Goal: Information Seeking & Learning: Understand process/instructions

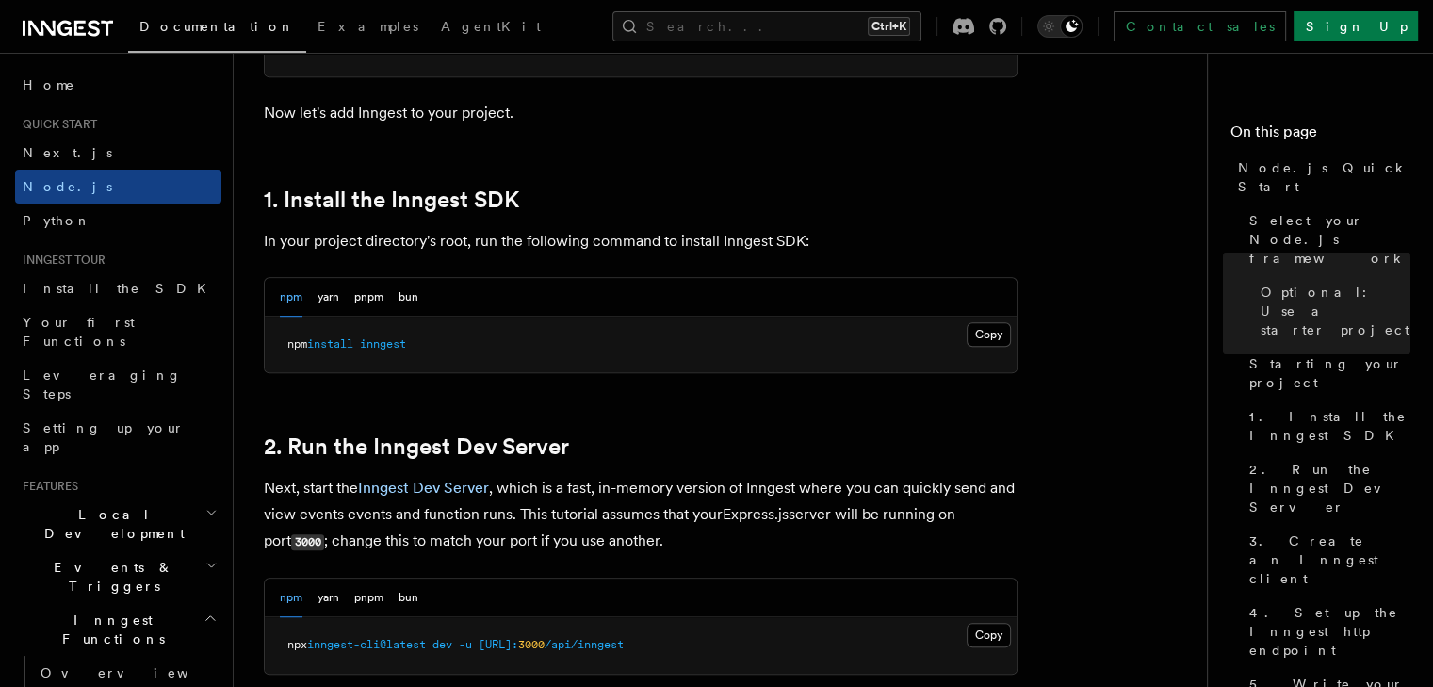
scroll to position [1115, 0]
drag, startPoint x: 281, startPoint y: 342, endPoint x: 422, endPoint y: 350, distance: 141.5
click at [422, 350] on pre "npm install inngest" at bounding box center [641, 344] width 752 height 57
copy span "npm install inngest"
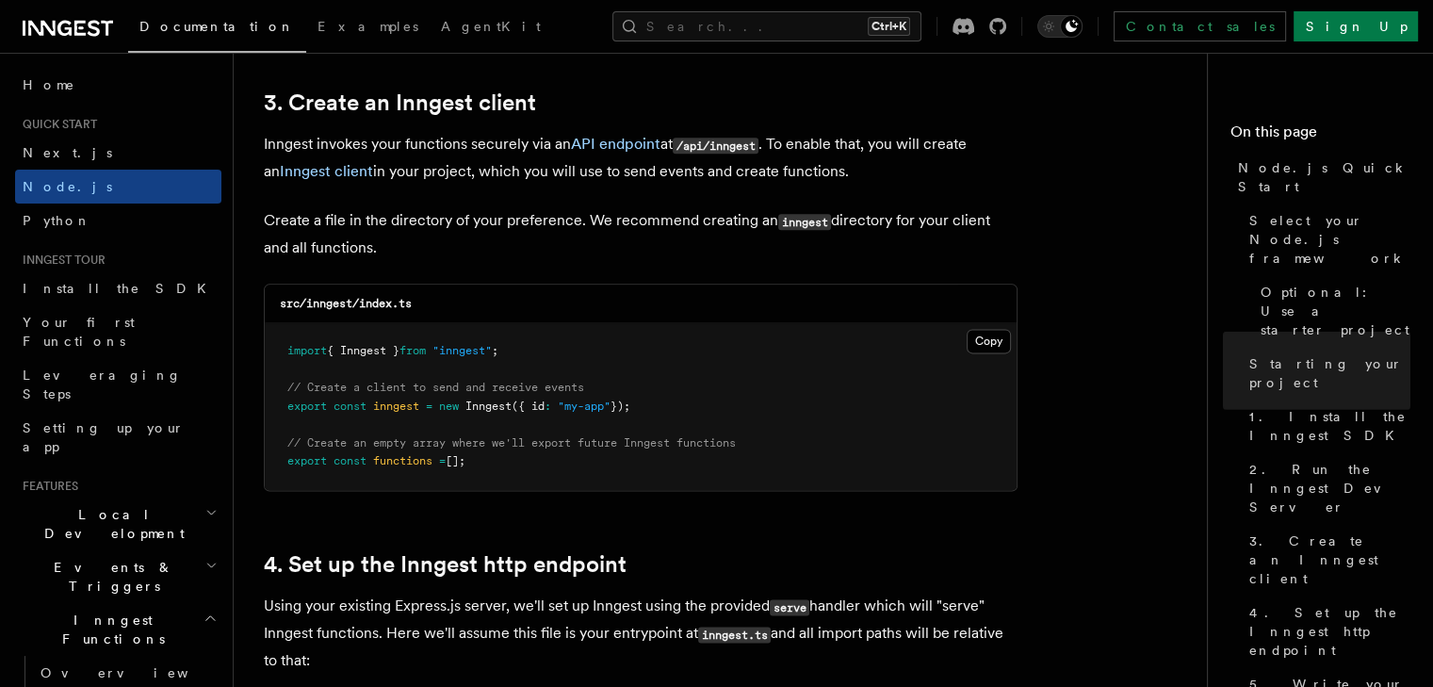
scroll to position [2389, 0]
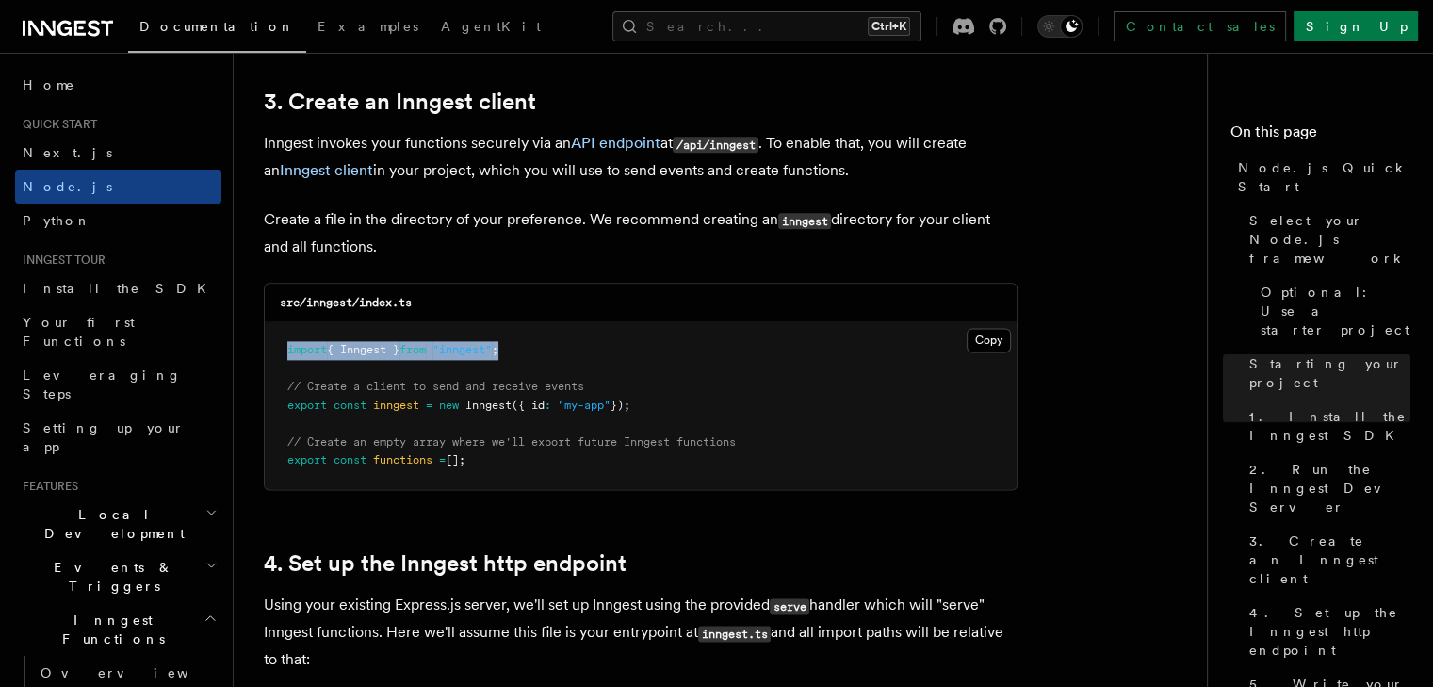
drag, startPoint x: 287, startPoint y: 344, endPoint x: 542, endPoint y: 344, distance: 254.4
click at [542, 344] on pre "import { Inngest } from "inngest" ; // Create a client to send and receive even…" at bounding box center [641, 405] width 752 height 167
copy span "import { Inngest } from "inngest" ;"
drag, startPoint x: 287, startPoint y: 383, endPoint x: 649, endPoint y: 408, distance: 362.7
click at [649, 408] on pre "import { Inngest } from "inngest" ; // Create a client to send and receive even…" at bounding box center [641, 405] width 752 height 167
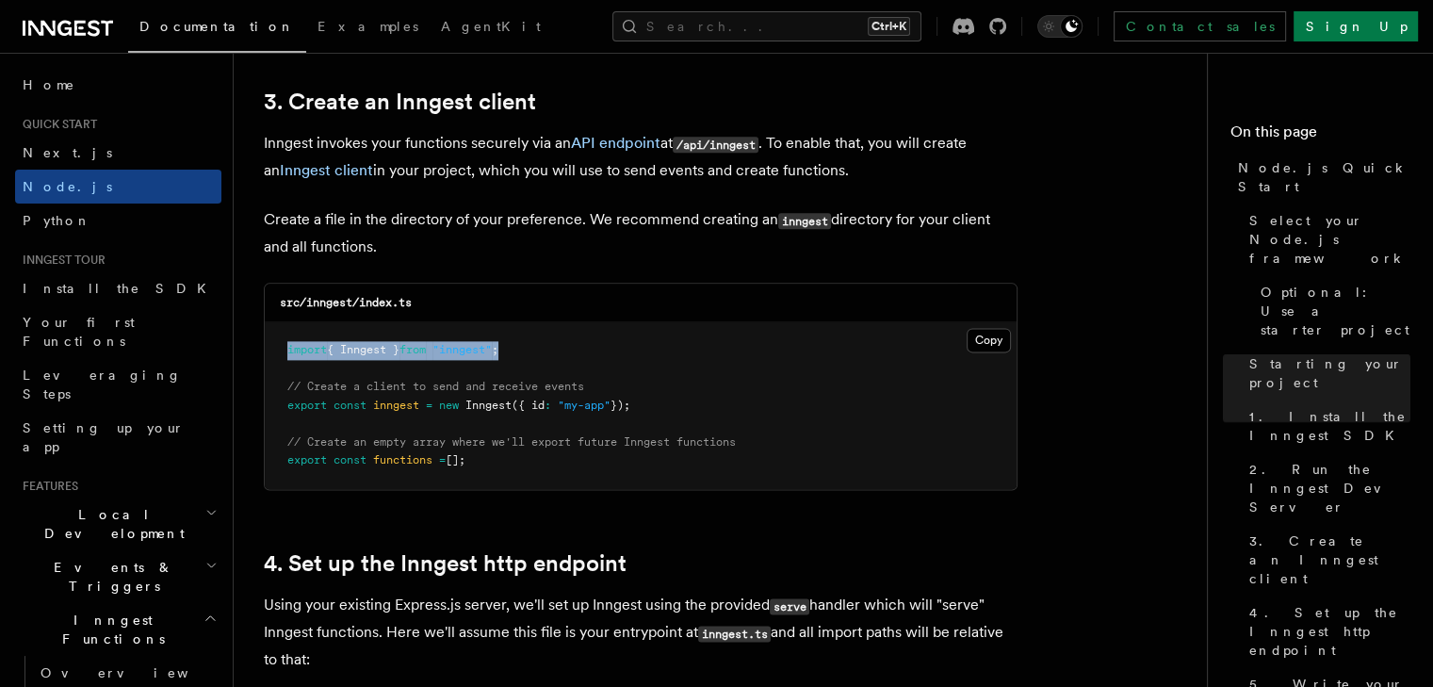
copy code "// Create a client to send and receive events export const inngest = new Innges…"
drag, startPoint x: 294, startPoint y: 442, endPoint x: 484, endPoint y: 464, distance: 191.6
click at [484, 464] on pre "import { Inngest } from "inngest" ; // Create a client to send and receive even…" at bounding box center [641, 405] width 752 height 167
copy code "/ Create an empty array where we'll export future Inngest functions export cons…"
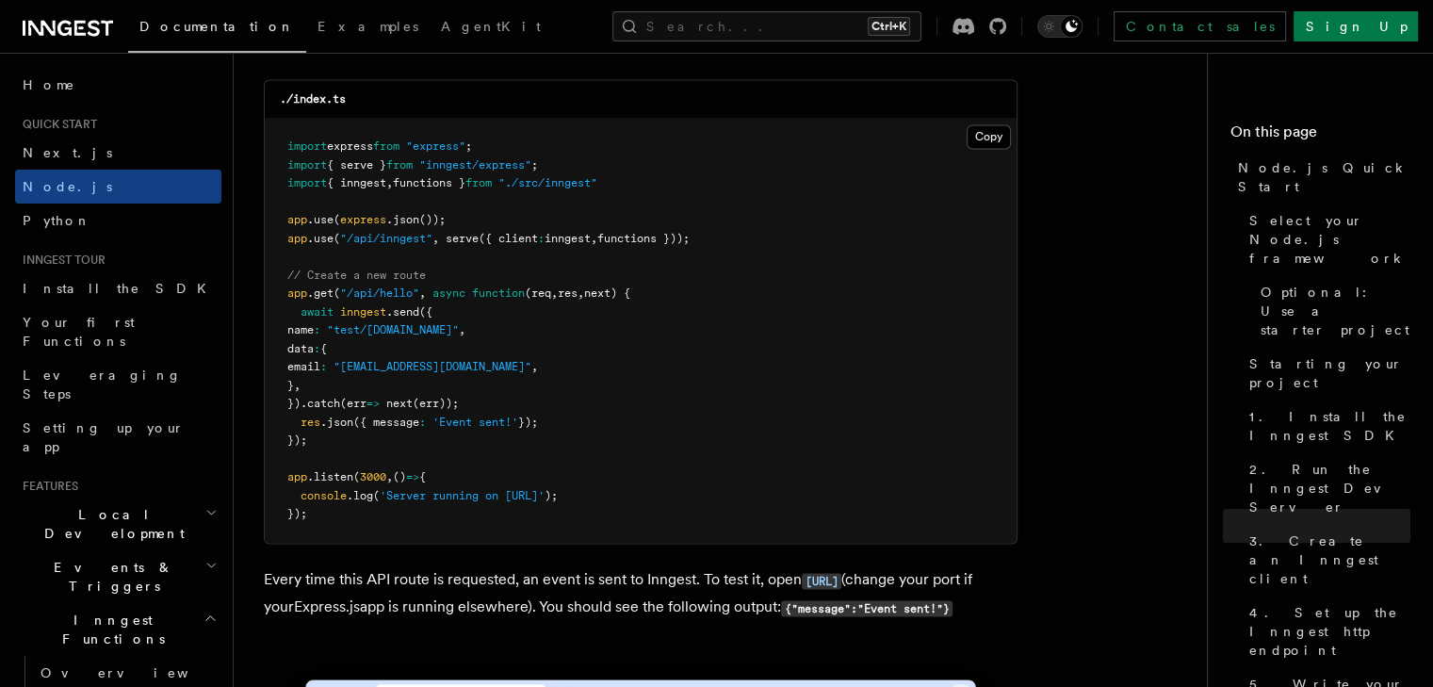
scroll to position [10024, 0]
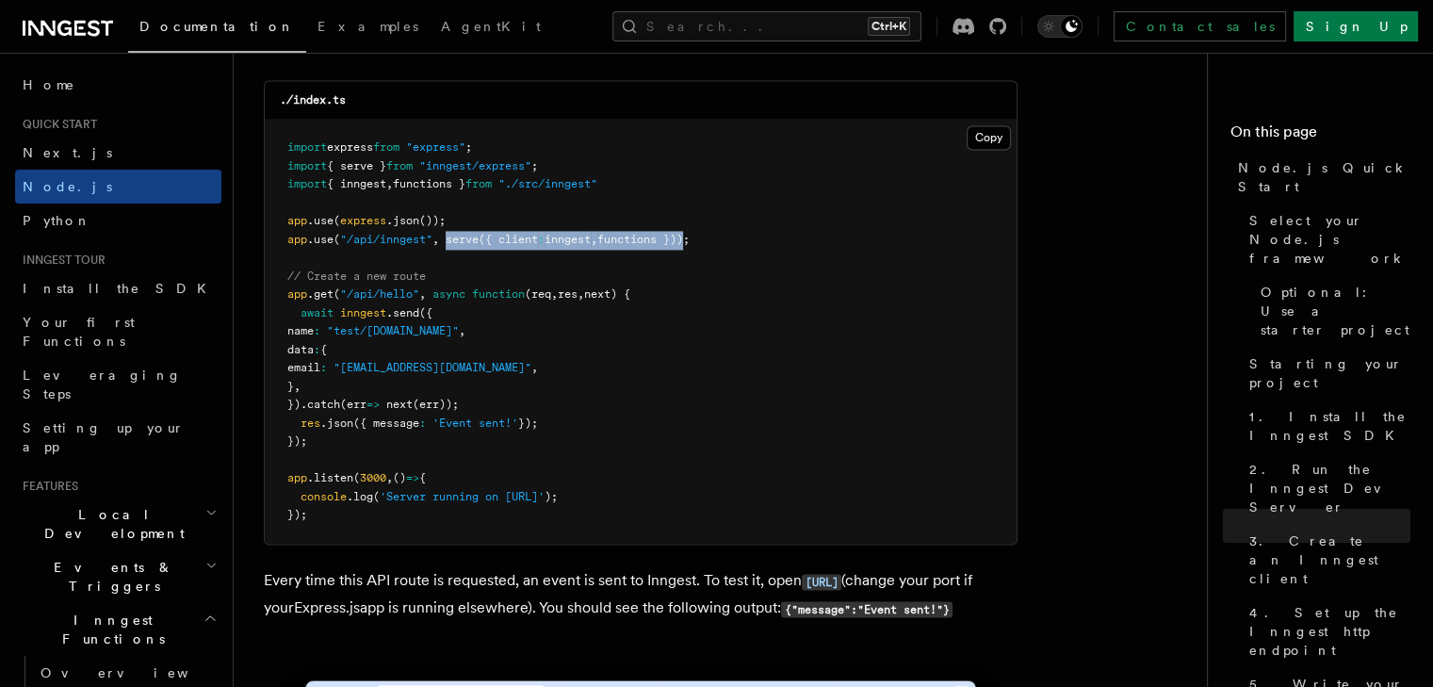
drag, startPoint x: 450, startPoint y: 267, endPoint x: 701, endPoint y: 268, distance: 250.6
click at [690, 246] on span "app .use ( "/api/inngest" , serve ({ client : inngest , functions }));" at bounding box center [488, 239] width 402 height 13
copy span "serve ({ client : inngest , functions })"
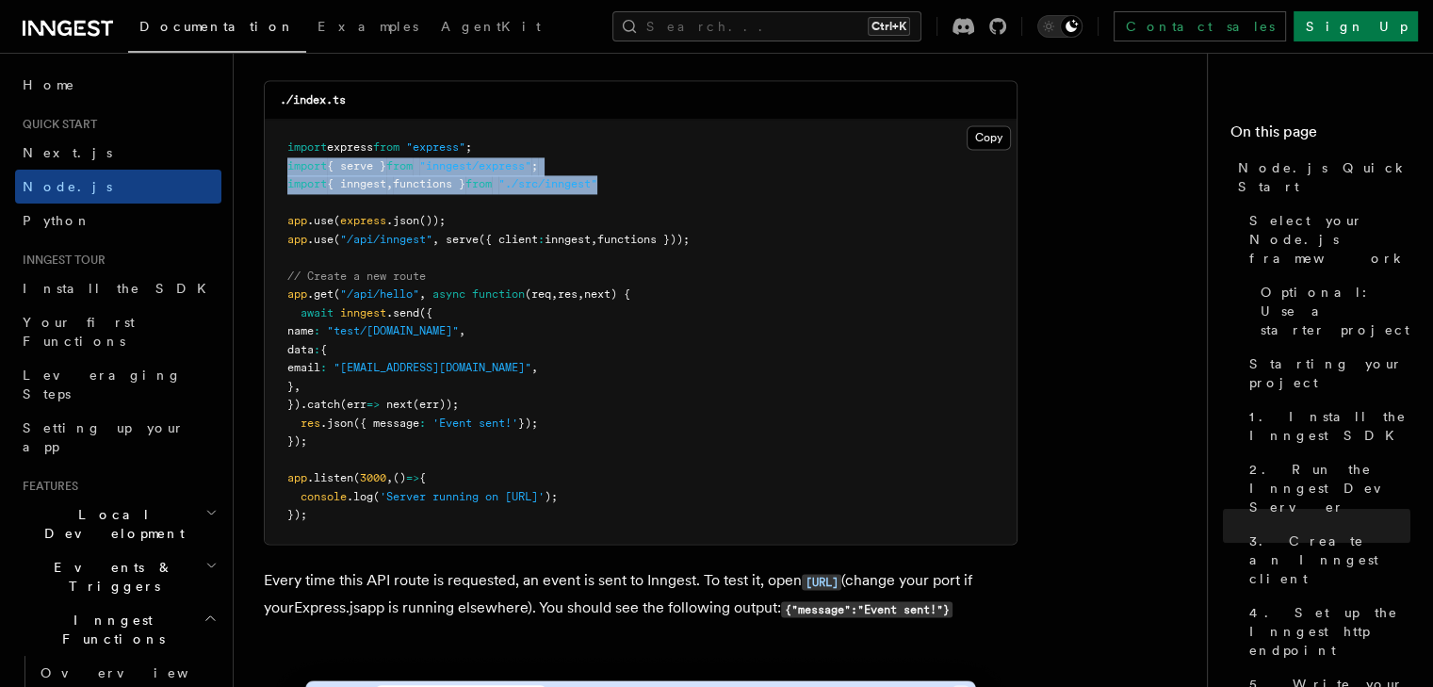
drag, startPoint x: 286, startPoint y: 190, endPoint x: 635, endPoint y: 205, distance: 349.9
click at [635, 205] on pre "import express from "express" ; import { serve } from "inngest/express" ; impor…" at bounding box center [641, 332] width 752 height 424
copy code "import { serve } from "inngest/express" ; import { inngest , functions } from "…"
